Goal: Task Accomplishment & Management: Use online tool/utility

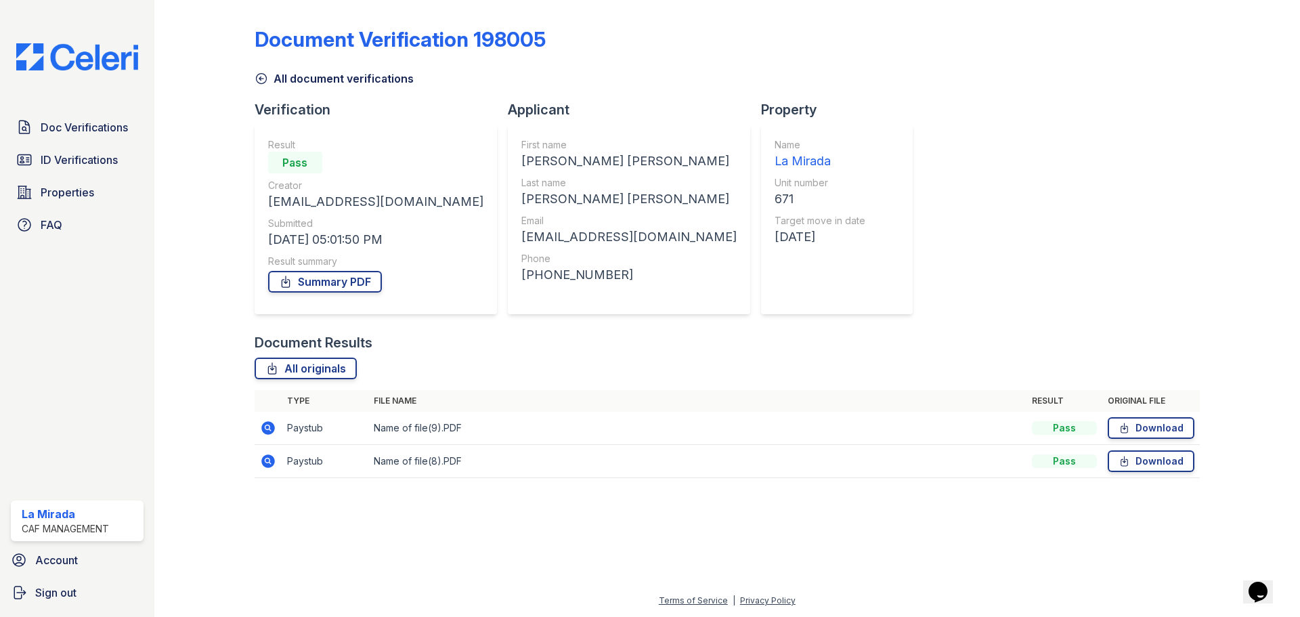
click at [263, 78] on icon at bounding box center [262, 79] width 14 height 14
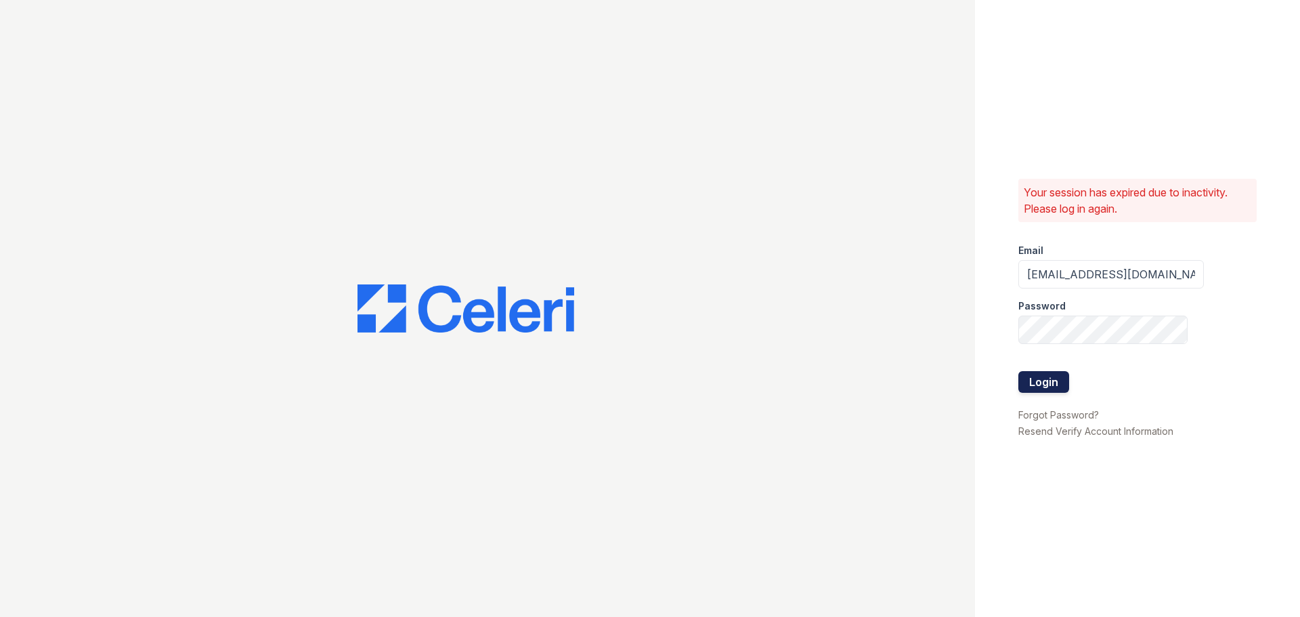
click at [1061, 383] on button "Login" at bounding box center [1043, 382] width 51 height 22
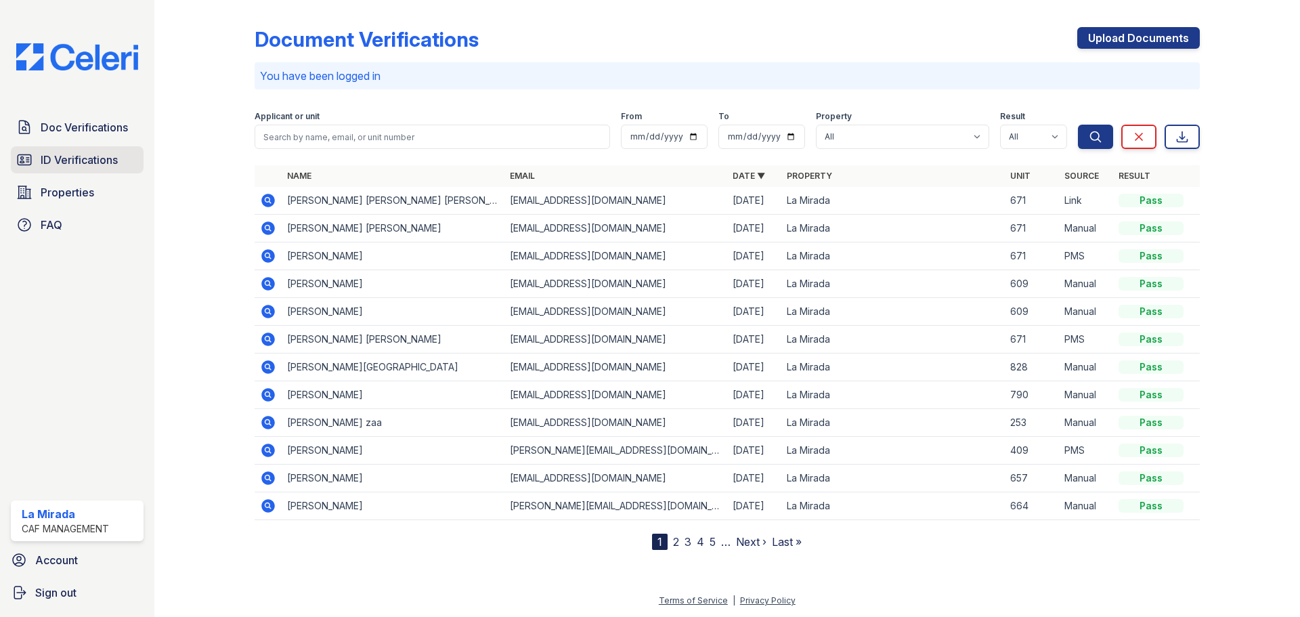
click at [86, 161] on span "ID Verifications" at bounding box center [79, 160] width 77 height 16
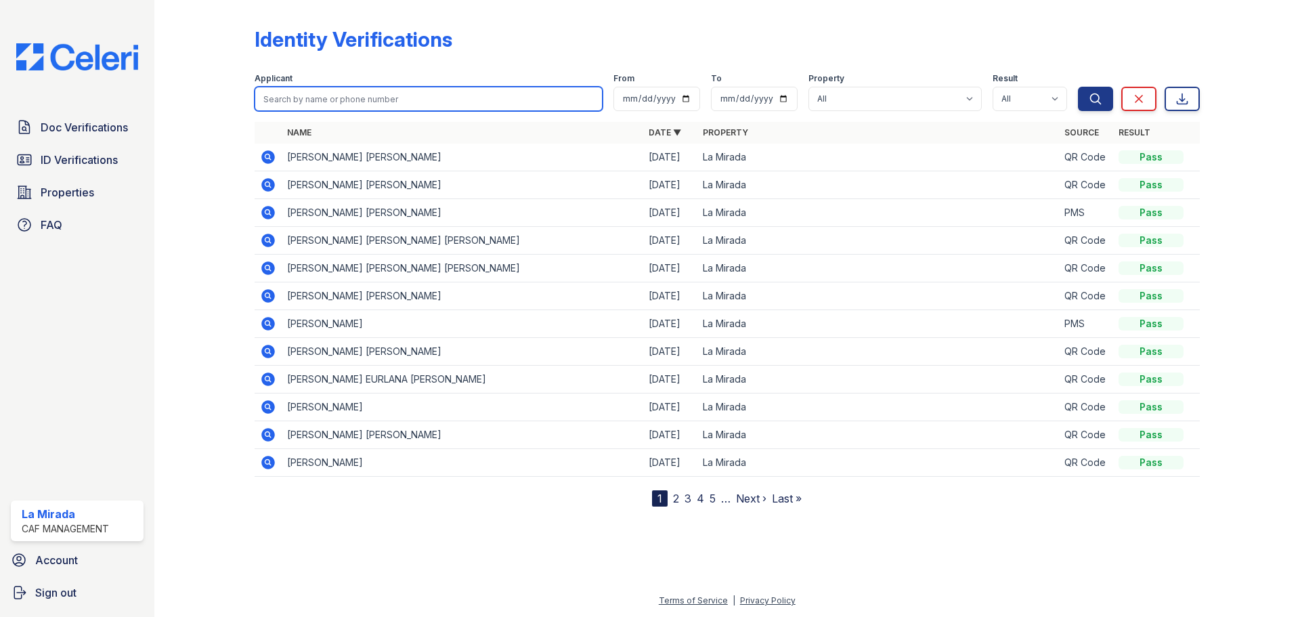
click at [412, 102] on input "search" at bounding box center [429, 99] width 348 height 24
type input "marvin"
click at [1078, 87] on button "Search" at bounding box center [1095, 99] width 35 height 24
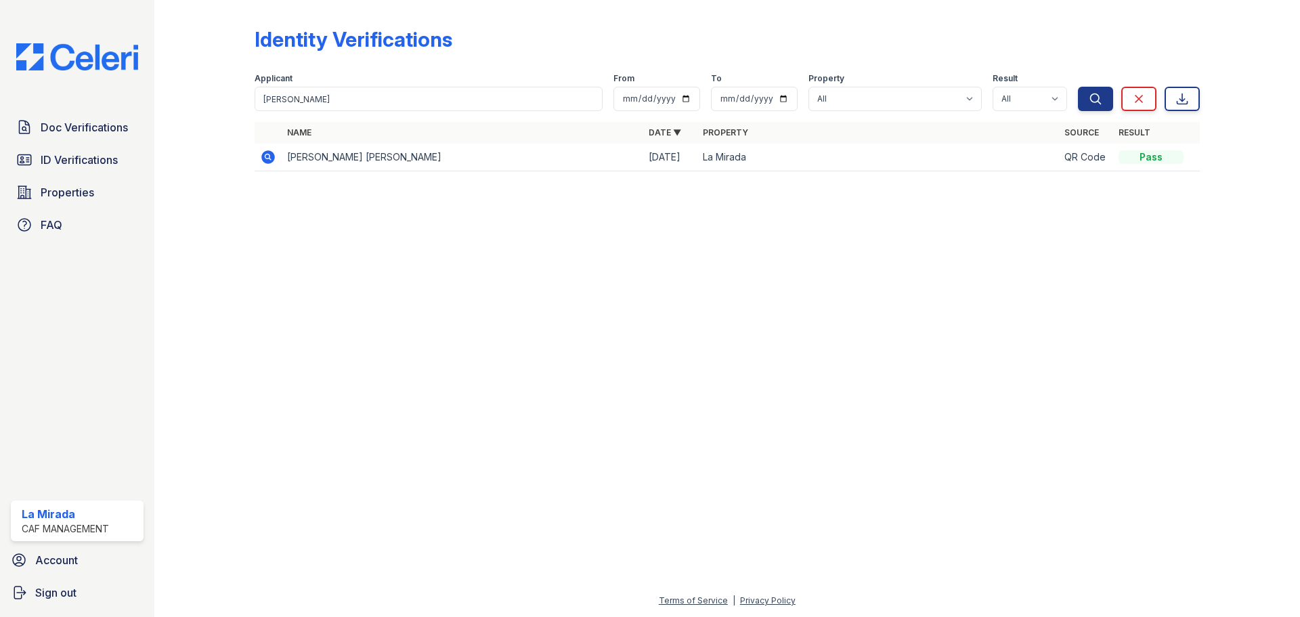
click at [275, 152] on icon at bounding box center [268, 157] width 16 height 16
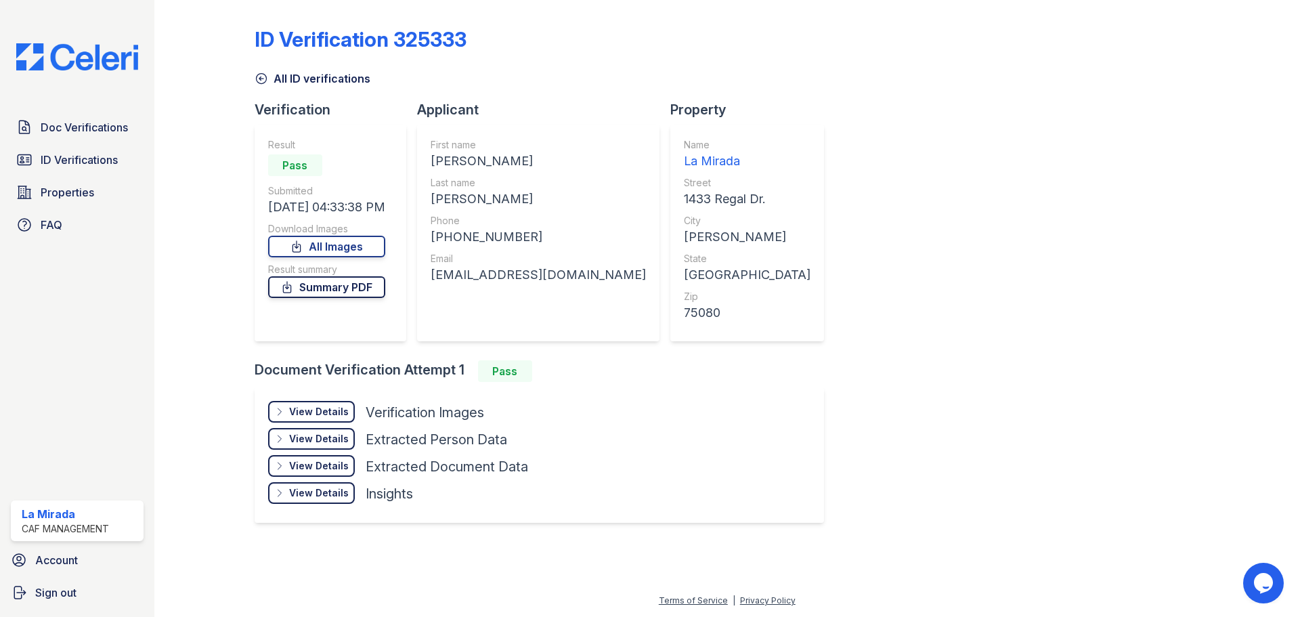
click at [369, 282] on link "Summary PDF" at bounding box center [326, 287] width 117 height 22
click at [265, 81] on icon at bounding box center [262, 79] width 14 height 14
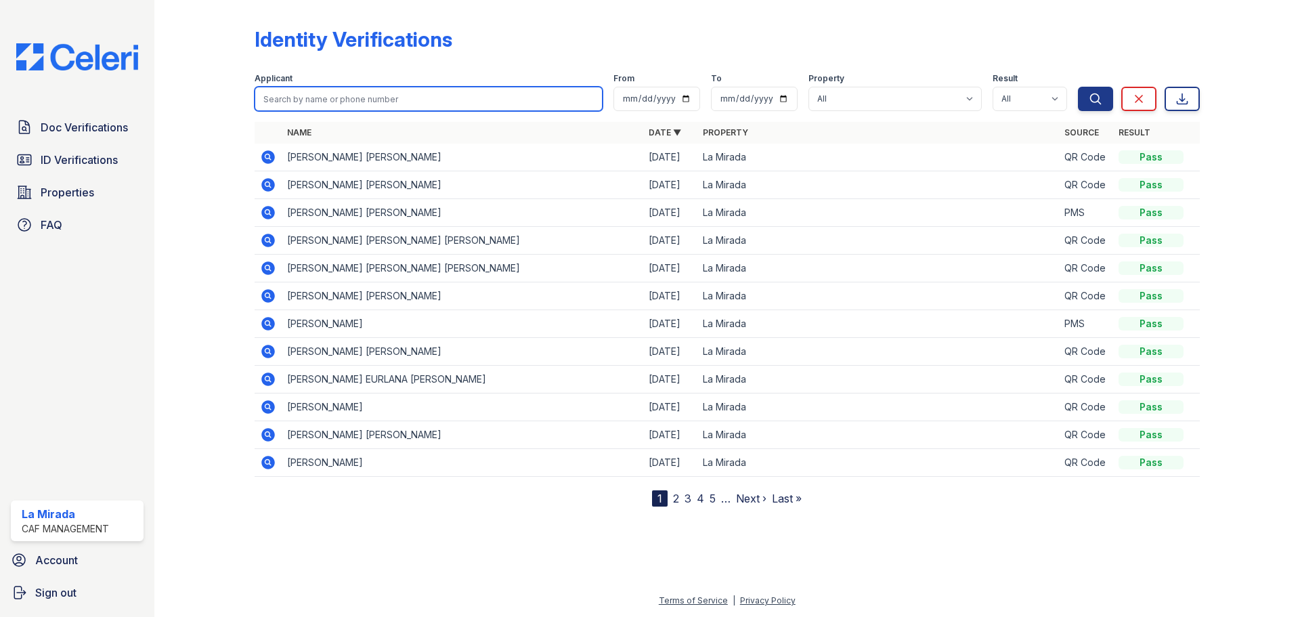
click at [336, 99] on input "search" at bounding box center [429, 99] width 348 height 24
type input "[PERSON_NAME]"
click at [1078, 87] on button "Search" at bounding box center [1095, 99] width 35 height 24
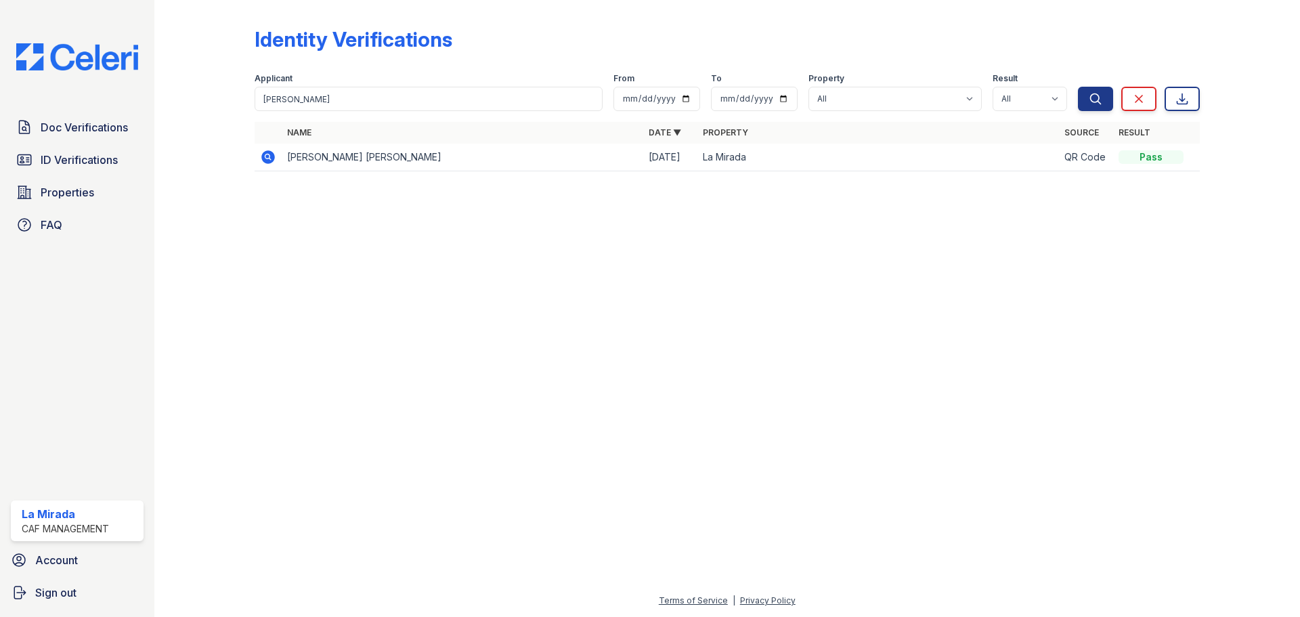
click at [271, 153] on icon at bounding box center [268, 157] width 14 height 14
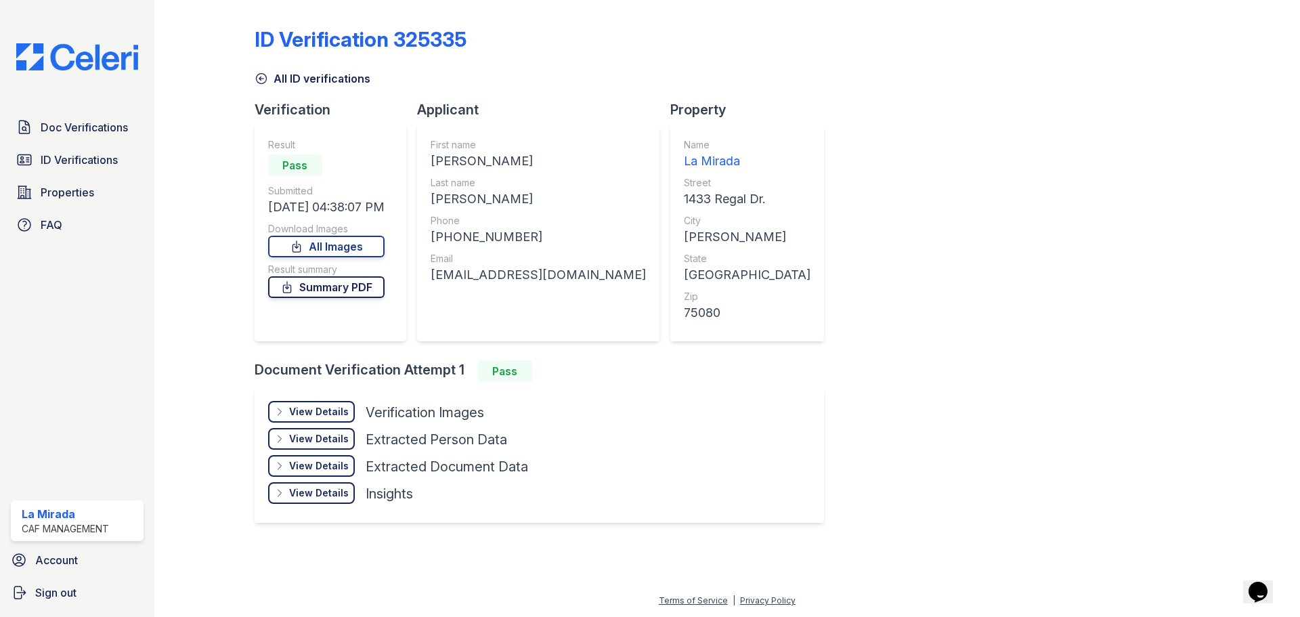
click at [343, 292] on link "Summary PDF" at bounding box center [326, 287] width 116 height 22
